Goal: Find contact information: Find contact information

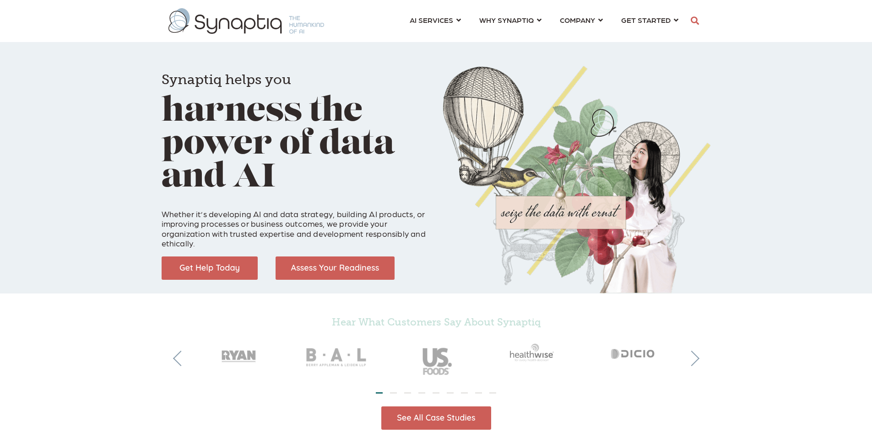
scroll to position [0, 4]
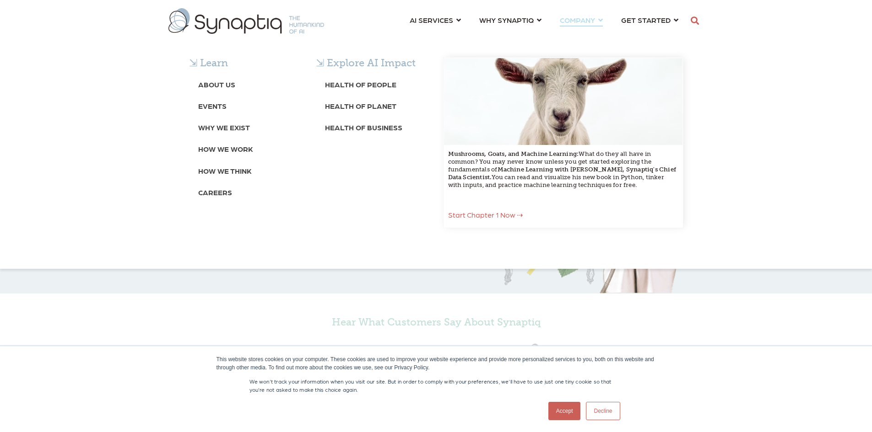
click at [591, 20] on span "COMPANY ⇲ Learn About Us Events Why We Exist How We Work How We Think Careers ⇲…" at bounding box center [577, 20] width 35 height 12
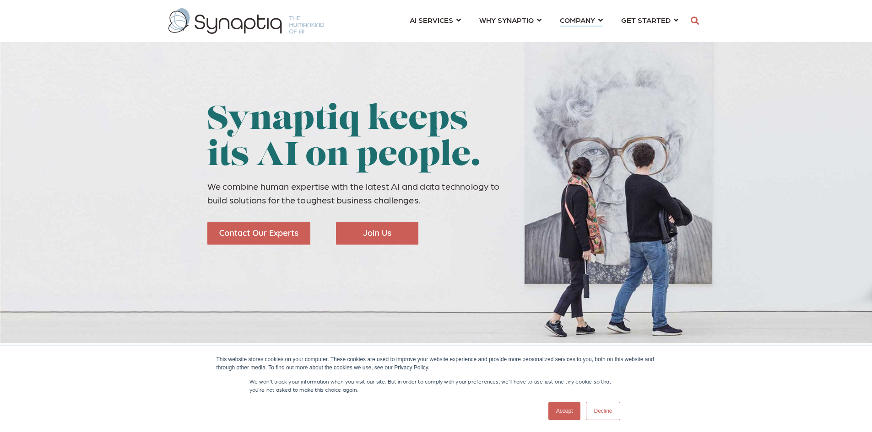
scroll to position [0, 4]
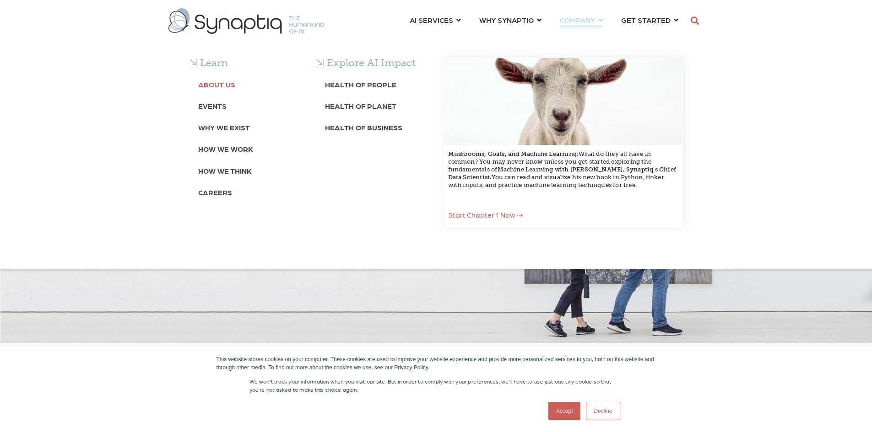
click at [211, 83] on b "About Us" at bounding box center [216, 84] width 37 height 9
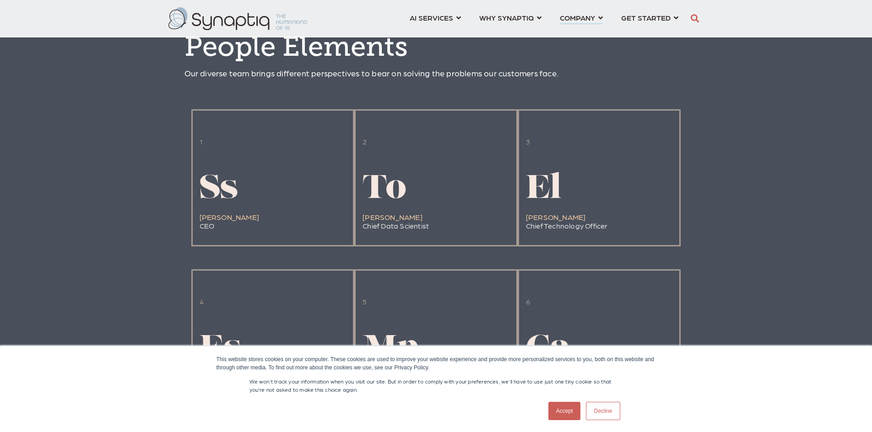
scroll to position [778, 0]
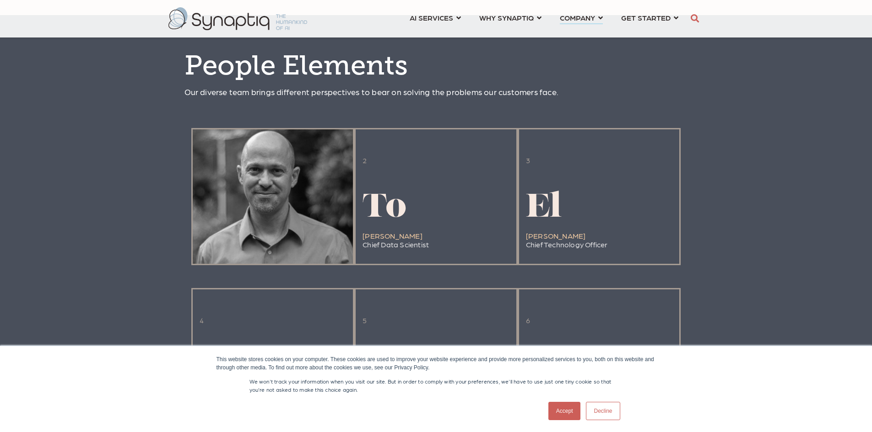
click at [200, 234] on div at bounding box center [273, 196] width 161 height 135
drag, startPoint x: 200, startPoint y: 234, endPoint x: 264, endPoint y: 261, distance: 69.1
click at [264, 261] on div at bounding box center [273, 196] width 161 height 135
click at [275, 207] on div at bounding box center [273, 196] width 161 height 135
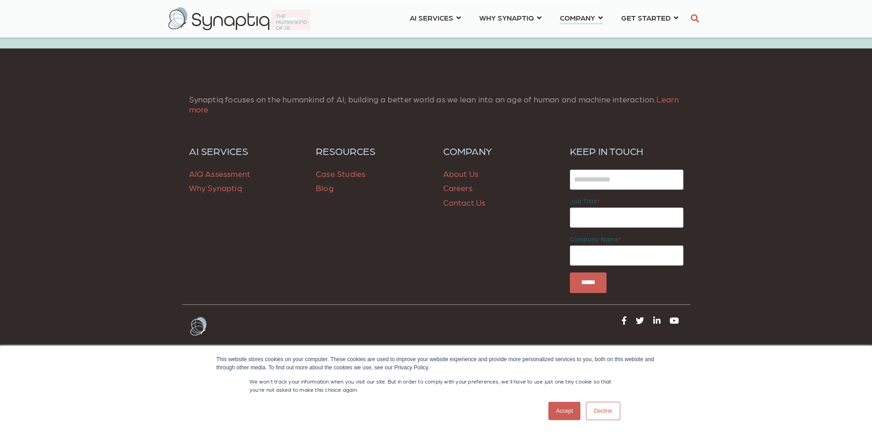
scroll to position [2342, 0]
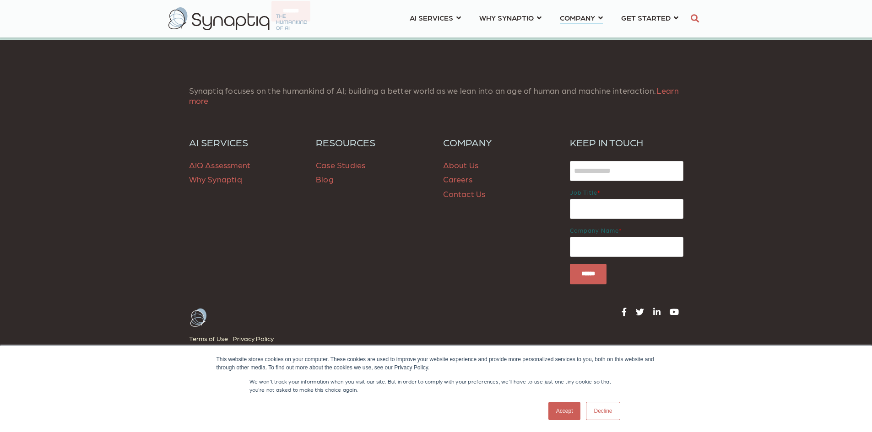
click at [460, 193] on link "Contact Us" at bounding box center [464, 194] width 43 height 10
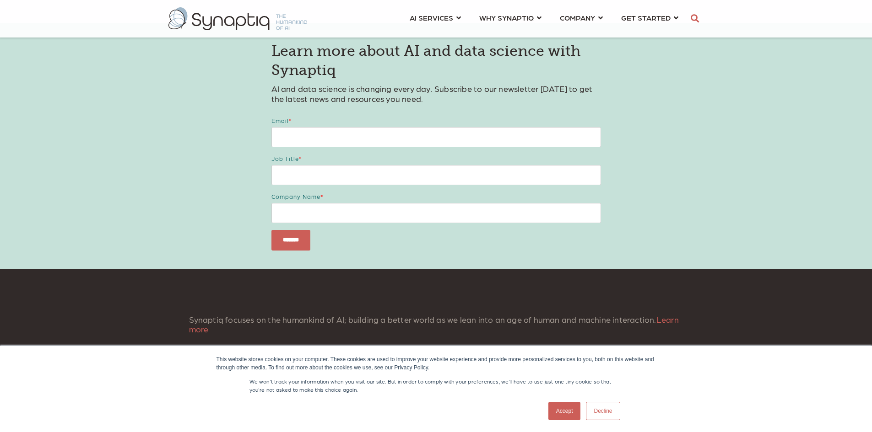
scroll to position [746, 0]
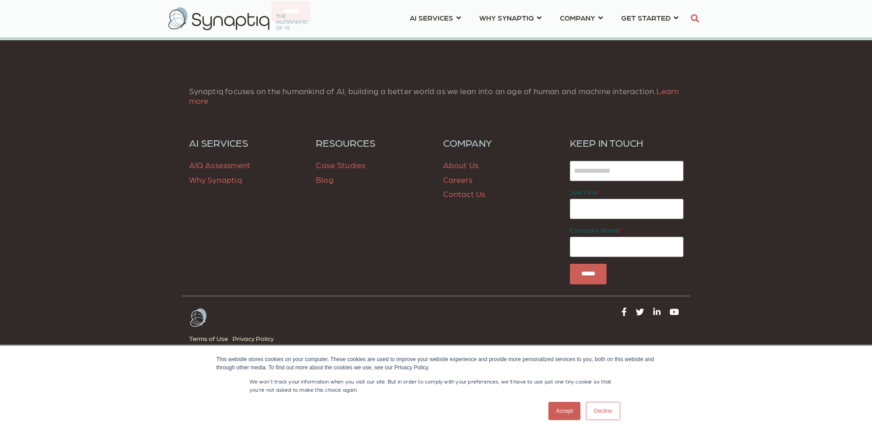
click at [571, 405] on link "Accept" at bounding box center [564, 411] width 32 height 18
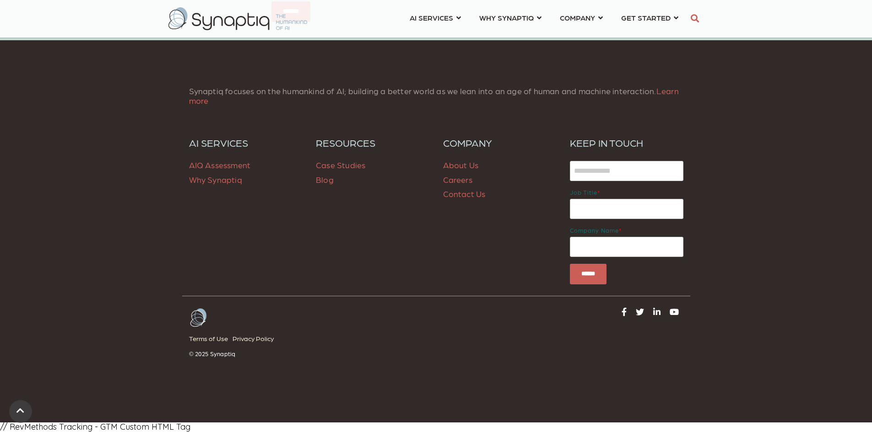
click at [459, 195] on link "Contact Us" at bounding box center [464, 194] width 43 height 10
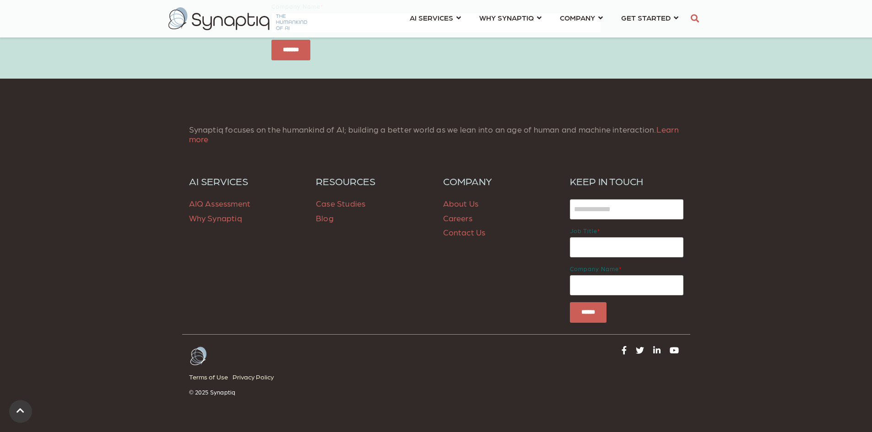
scroll to position [732, 0]
